Goal: Communication & Community: Answer question/provide support

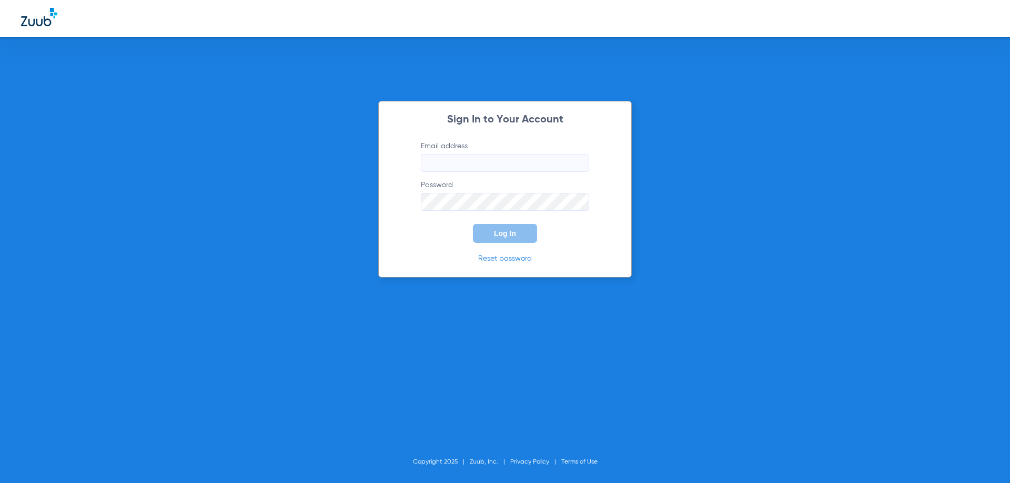
type input "[EMAIL_ADDRESS][DOMAIN_NAME]"
click at [503, 227] on button "Log In" at bounding box center [505, 233] width 64 height 19
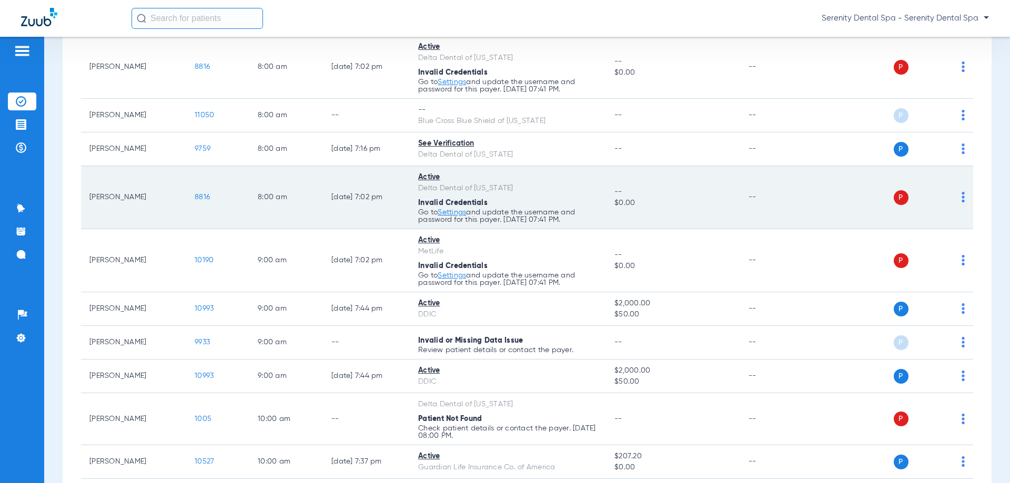
scroll to position [210, 0]
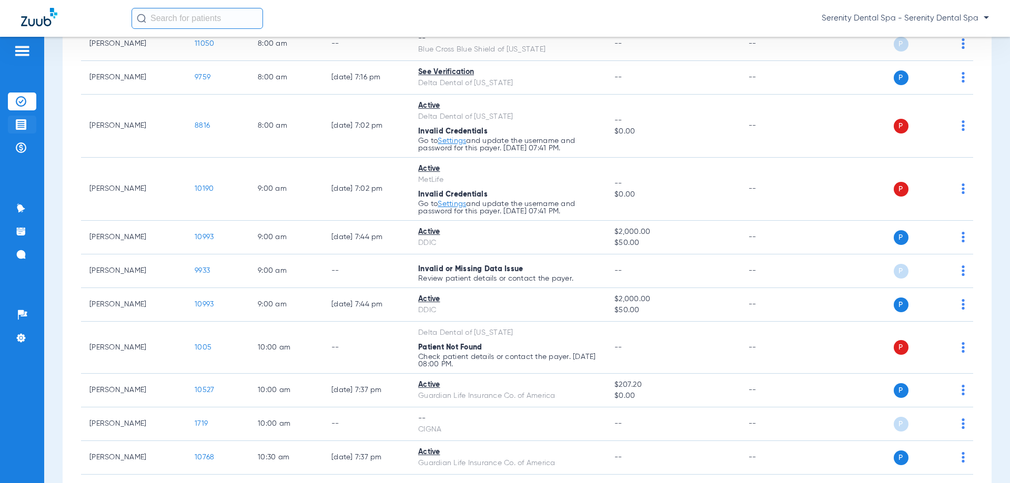
click at [20, 130] on li "Treatment Acceptance" at bounding box center [22, 125] width 28 height 18
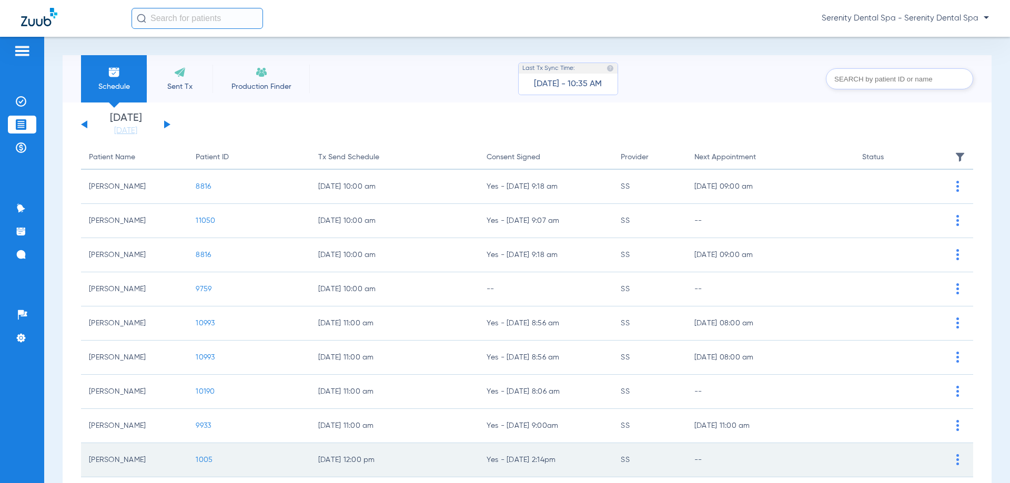
scroll to position [105, 0]
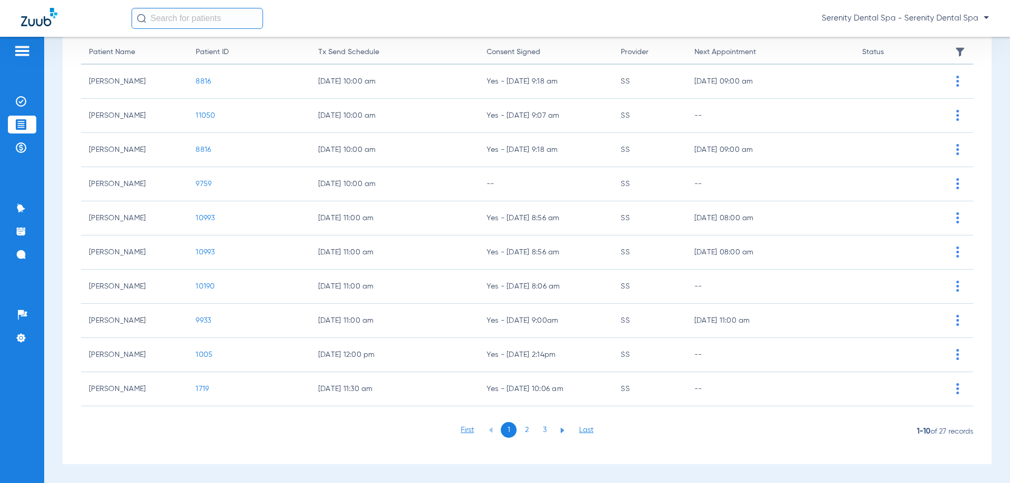
click at [524, 425] on li "2" at bounding box center [527, 430] width 16 height 16
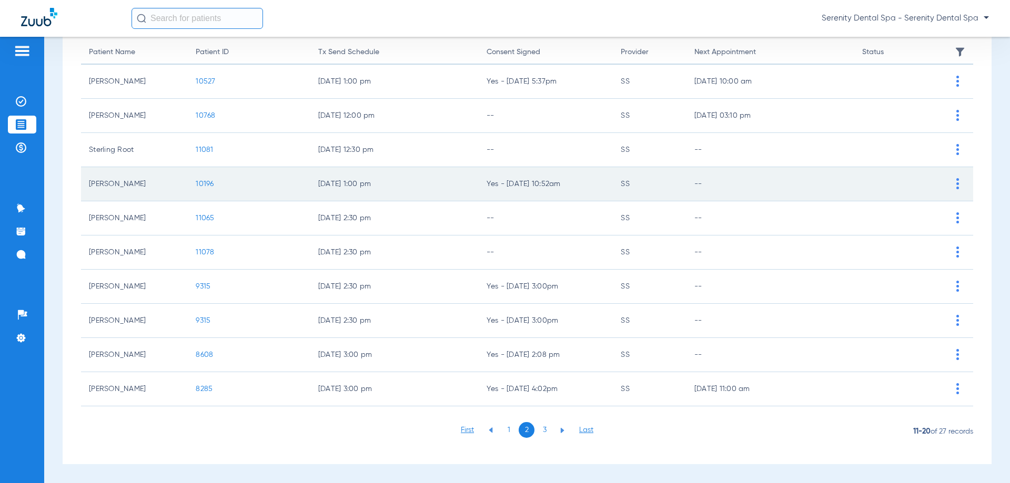
click at [208, 186] on span "10196" at bounding box center [205, 183] width 18 height 7
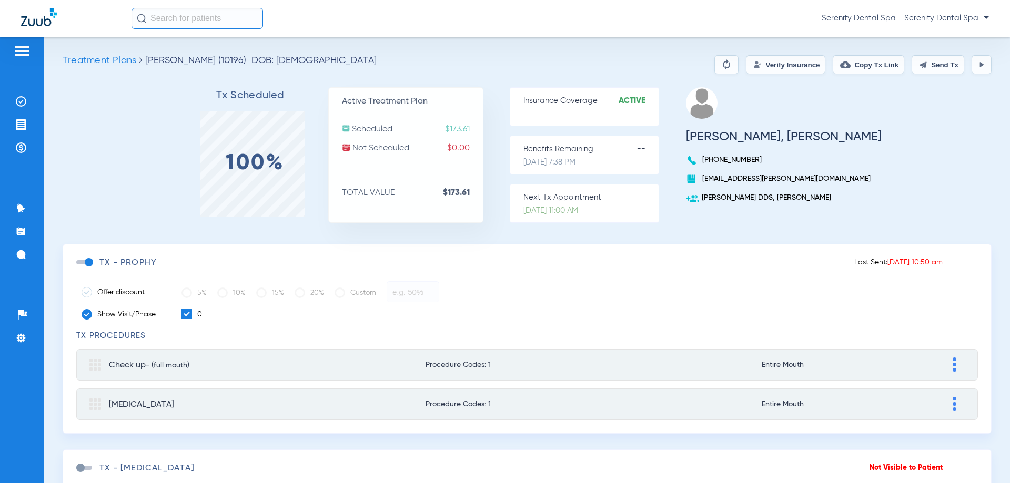
click at [943, 63] on button "Send Tx" at bounding box center [938, 64] width 53 height 19
click at [843, 68] on button "Copy Tx Link" at bounding box center [869, 64] width 72 height 19
click at [22, 156] on ul "Insurance Verification Treatment Acceptance Payments & A/R" at bounding box center [22, 130] width 28 height 75
click at [22, 153] on li "Payments & A/R" at bounding box center [22, 148] width 28 height 18
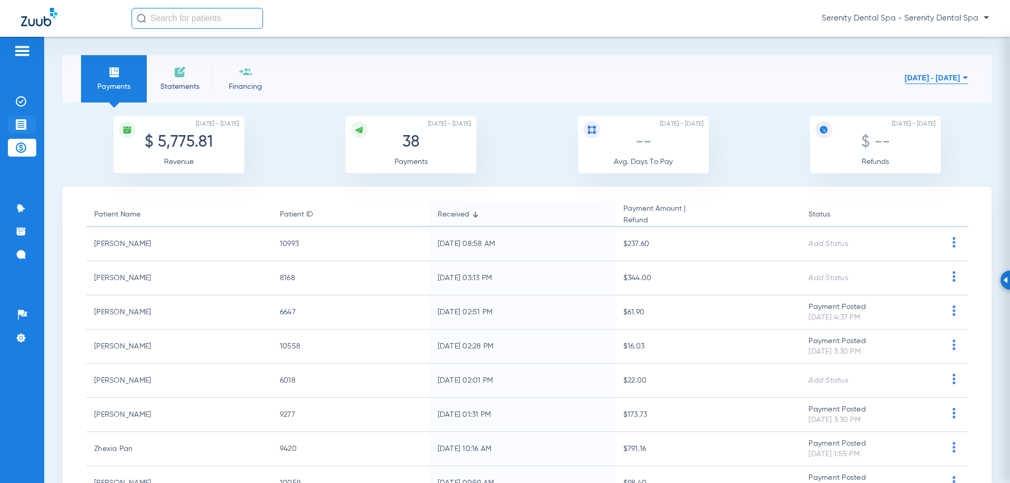
click at [18, 128] on img at bounding box center [21, 124] width 11 height 11
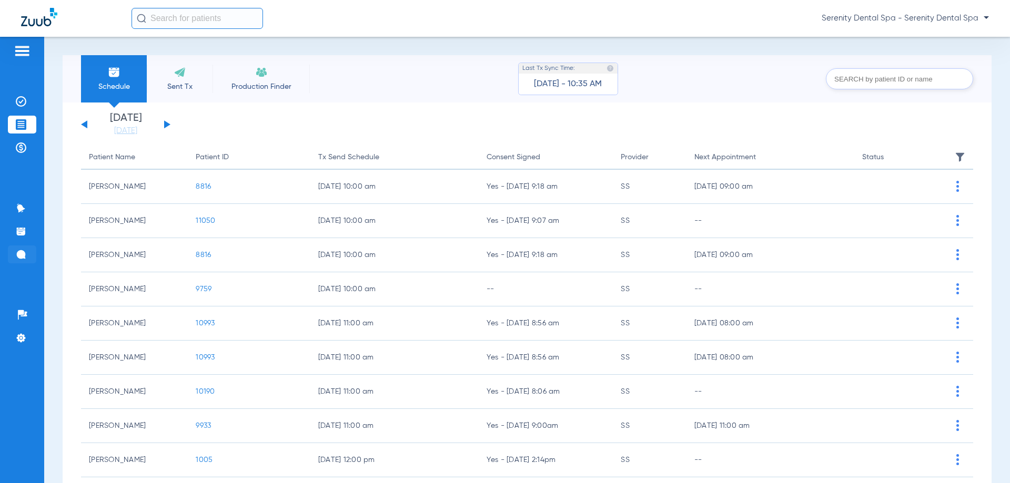
click at [27, 251] on li "Messages 4" at bounding box center [22, 255] width 28 height 18
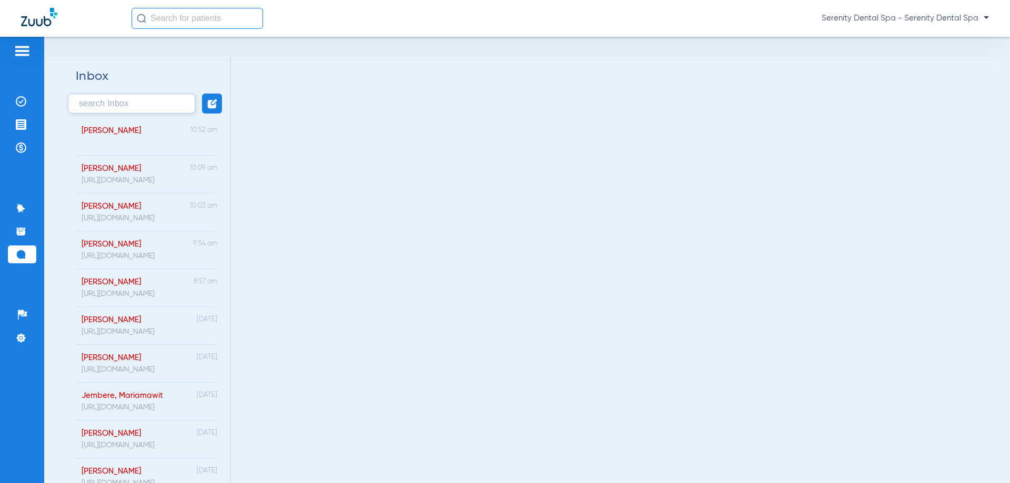
click at [140, 149] on div "Witwer, George 10:52 am" at bounding box center [147, 137] width 168 height 38
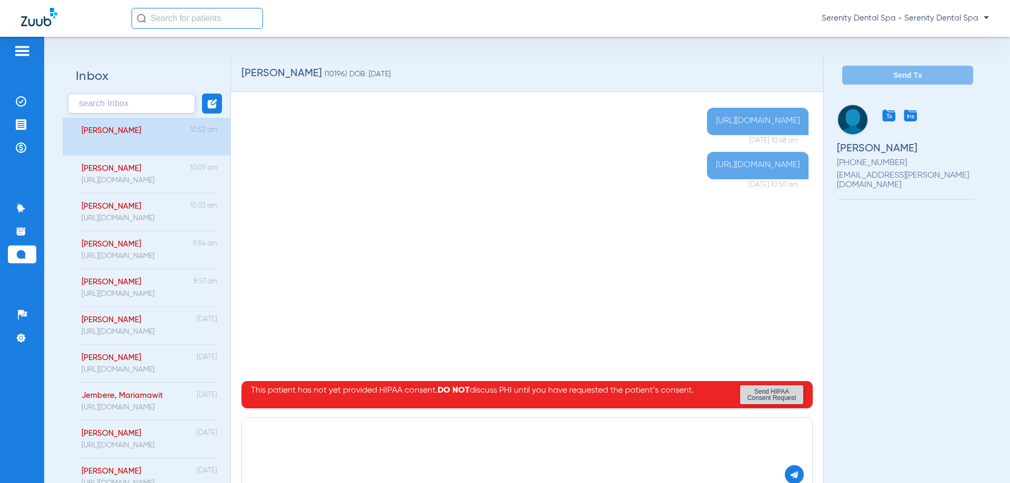
paste textarea "https://patient.zuub.com/patient/eF6akzZzcb4RGzRcvesX/office/17004429/practice/…"
type textarea "https://patient.zuub.com/patient/eF6akzZzcb4RGzRcvesX/office/17004429/practice/…"
click at [785, 469] on button at bounding box center [794, 474] width 19 height 19
drag, startPoint x: 27, startPoint y: 119, endPoint x: 35, endPoint y: 161, distance: 43.3
click at [27, 119] on li "Treatment Acceptance" at bounding box center [22, 125] width 28 height 18
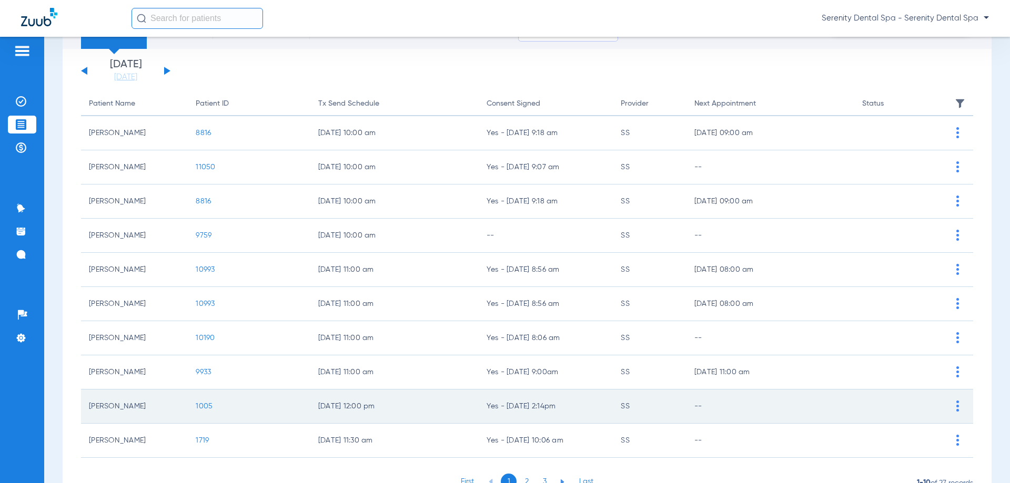
scroll to position [105, 0]
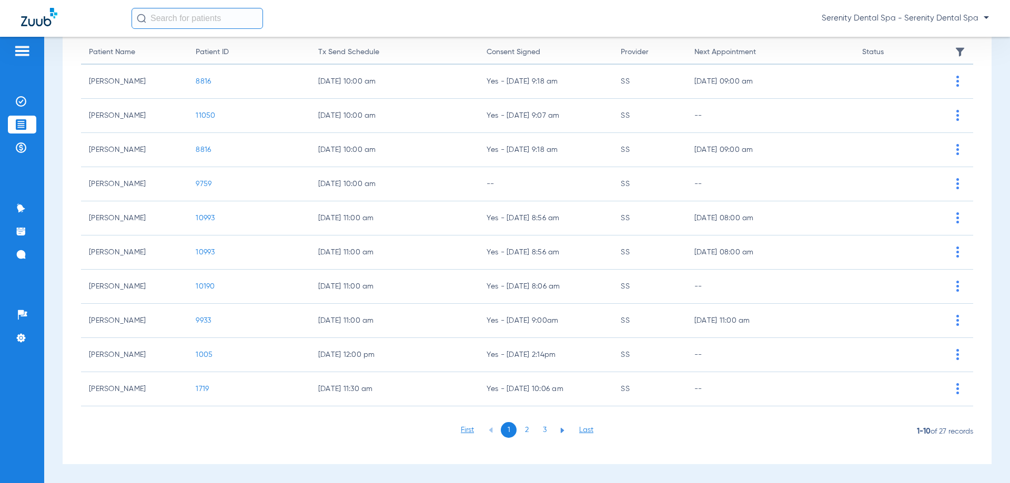
click at [523, 430] on li "2" at bounding box center [527, 430] width 16 height 16
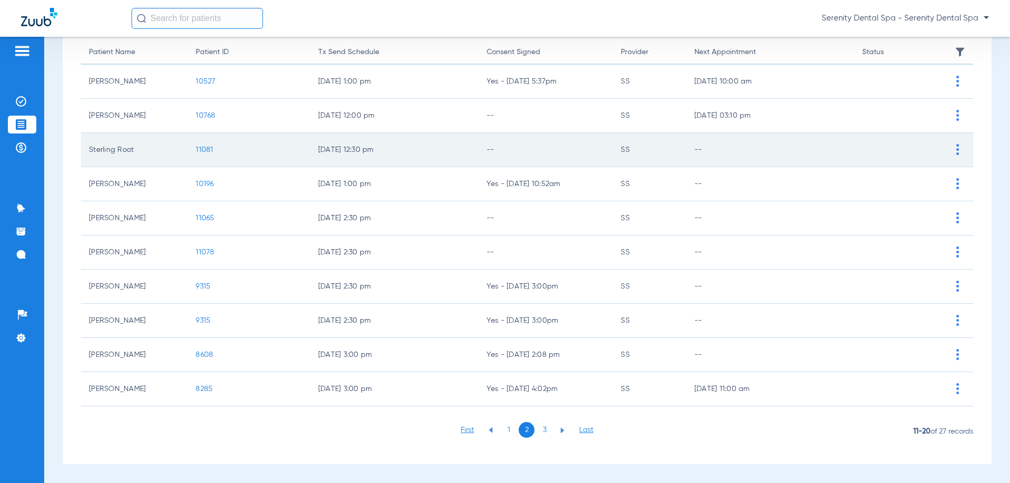
click at [204, 152] on span "11081" at bounding box center [204, 149] width 17 height 7
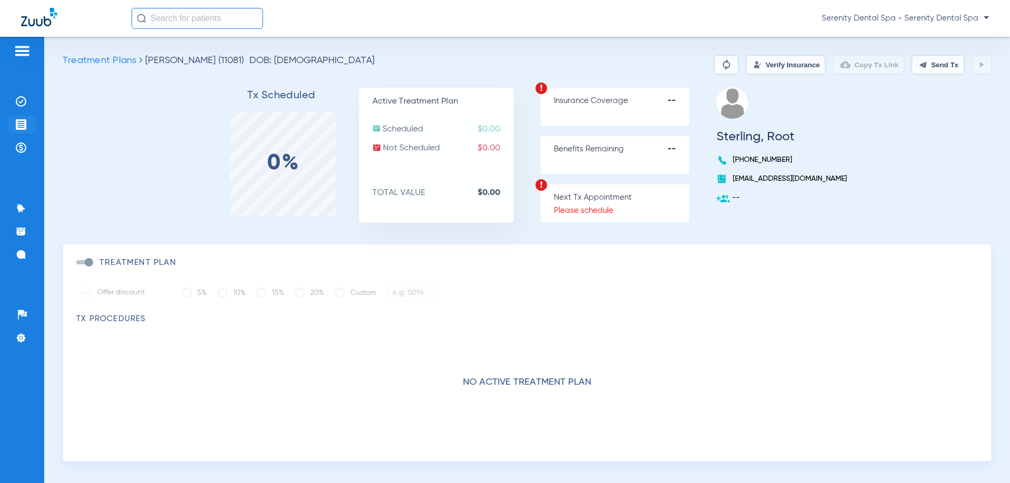
click at [26, 119] on img at bounding box center [21, 124] width 11 height 11
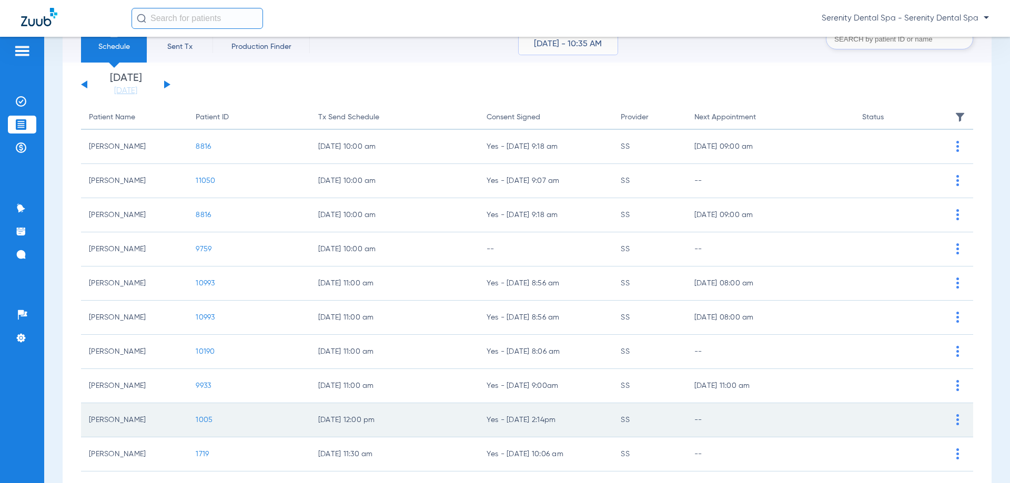
scroll to position [105, 0]
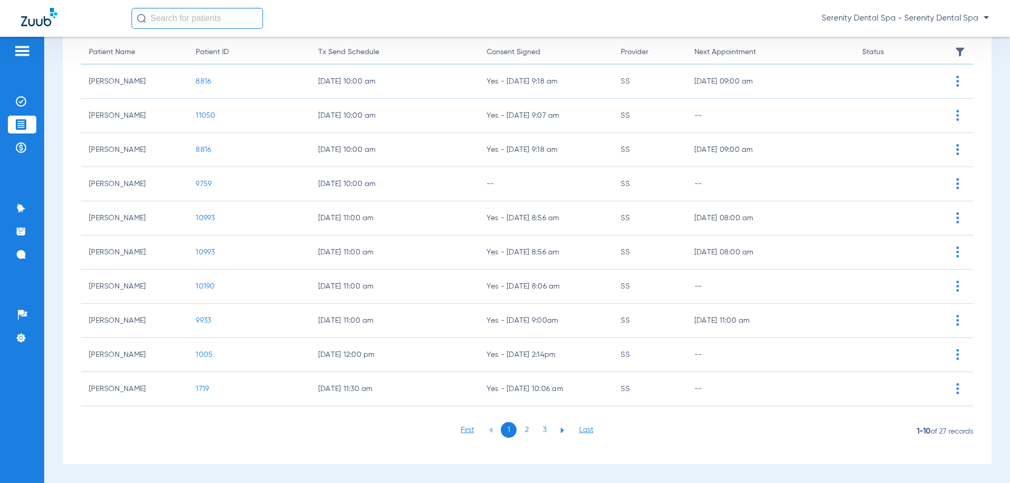
click at [526, 431] on li "2" at bounding box center [527, 430] width 16 height 16
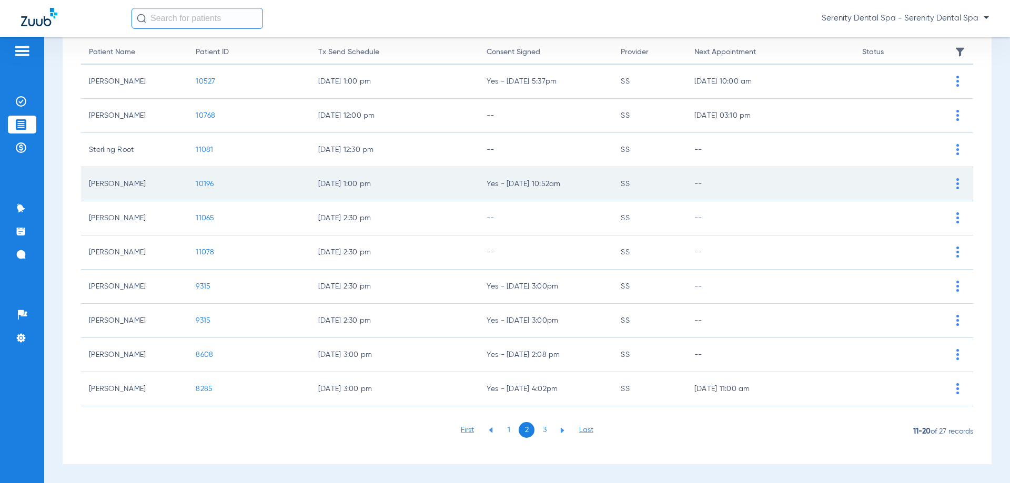
click at [204, 184] on span "10196" at bounding box center [205, 183] width 18 height 7
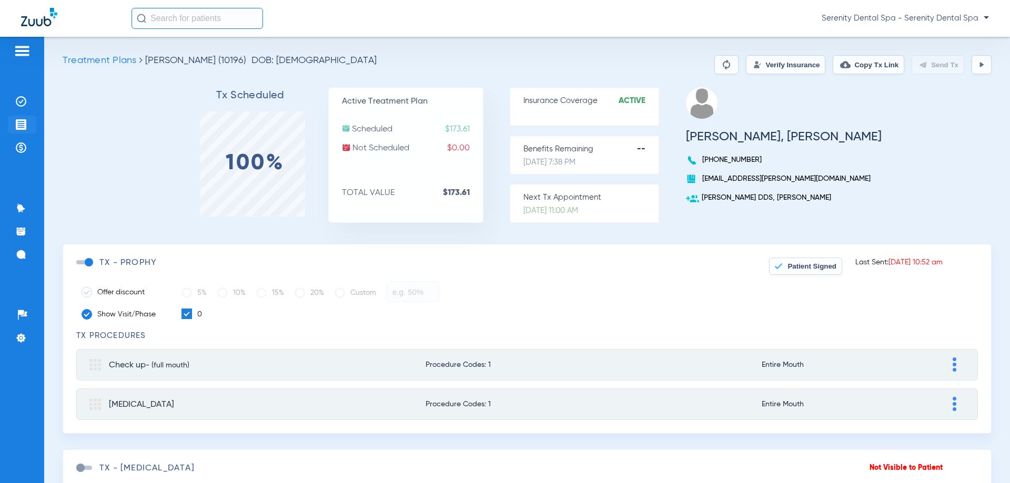
click at [22, 128] on img at bounding box center [21, 124] width 11 height 11
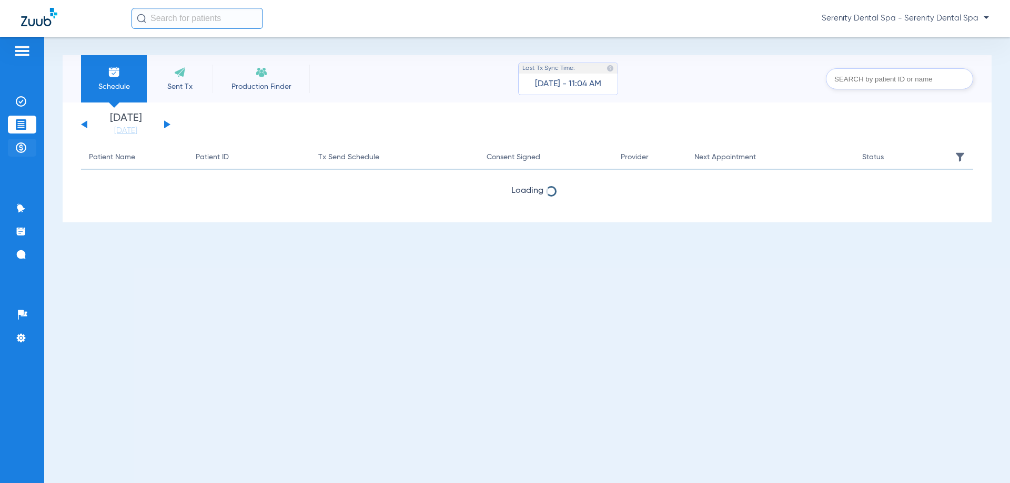
click at [22, 147] on img at bounding box center [21, 148] width 11 height 11
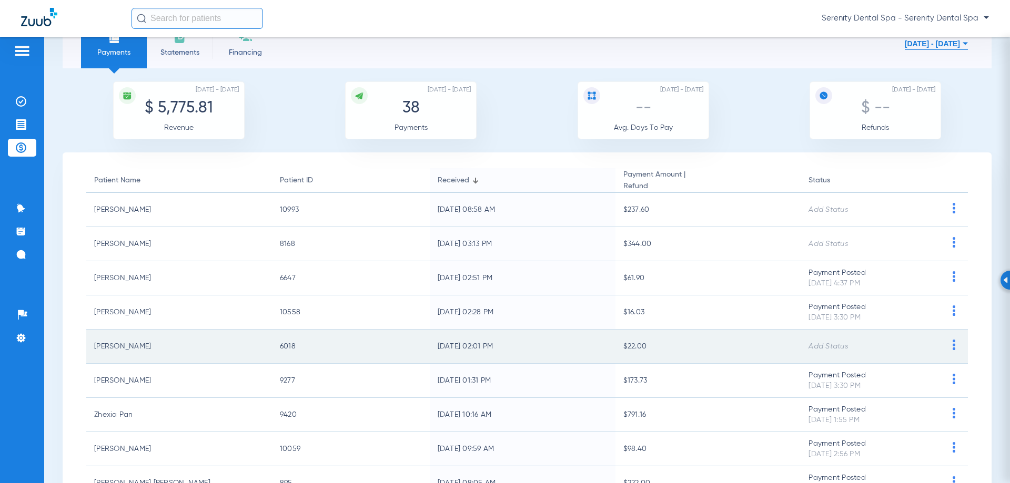
scroll to position [53, 0]
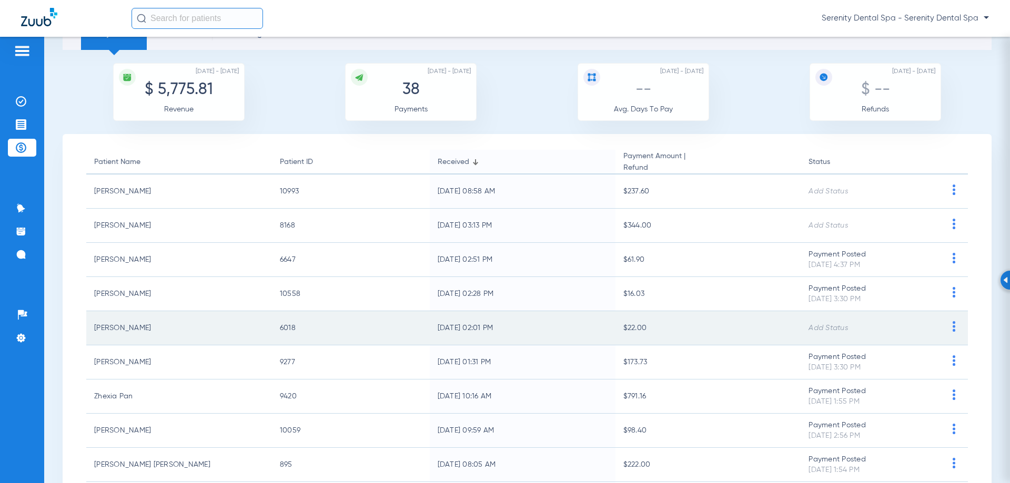
click at [947, 325] on img at bounding box center [953, 326] width 13 height 11
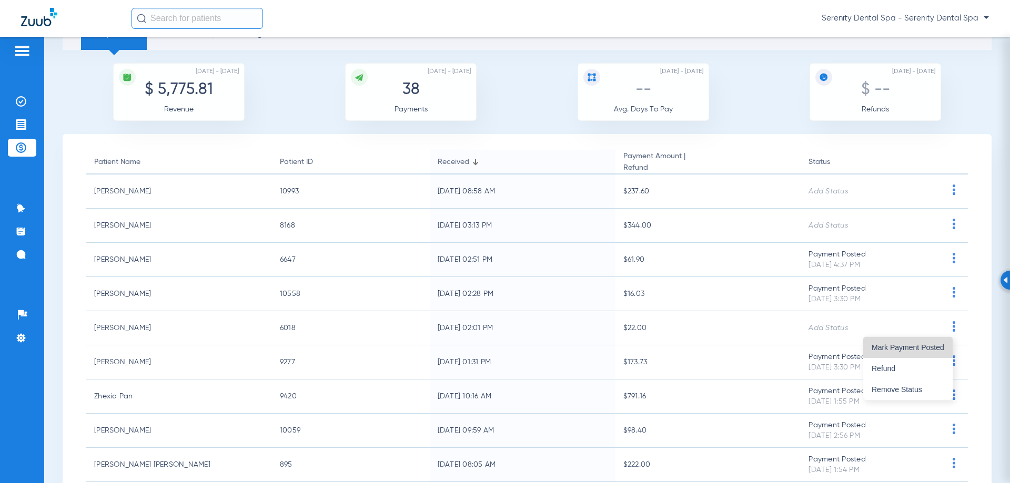
click at [943, 341] on button "Mark Payment Posted" at bounding box center [907, 347] width 89 height 21
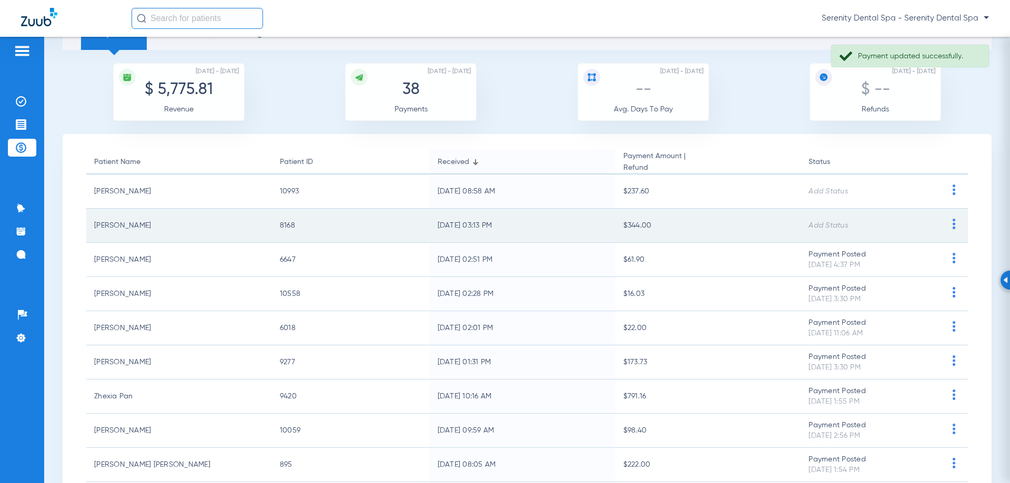
click at [947, 219] on img at bounding box center [953, 224] width 13 height 11
click at [938, 239] on button "Mark Payment Posted" at bounding box center [907, 245] width 89 height 21
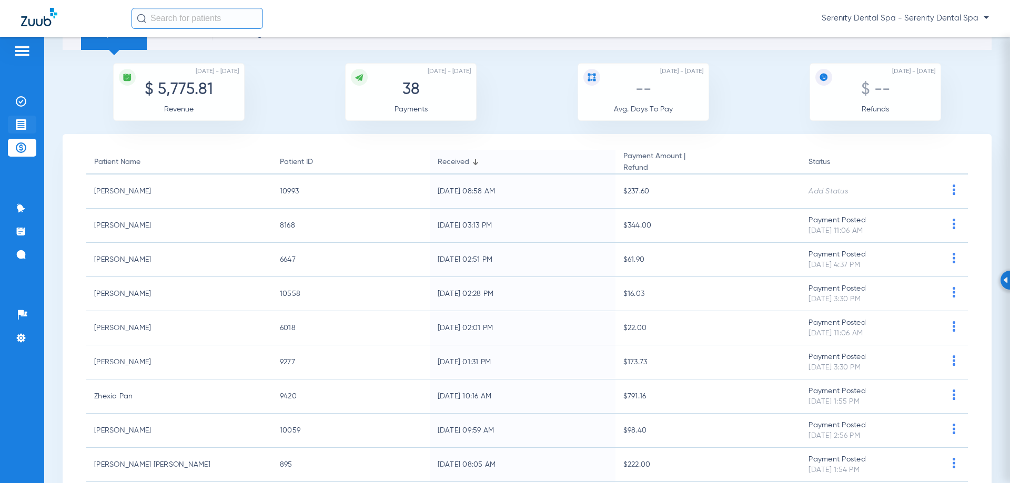
click at [27, 124] on li "Treatment Acceptance" at bounding box center [22, 125] width 28 height 18
